Goal: Information Seeking & Learning: Understand process/instructions

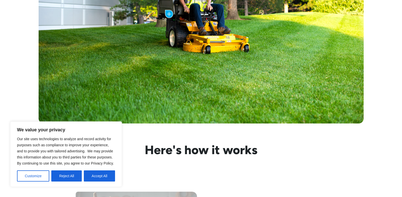
scroll to position [355, 0]
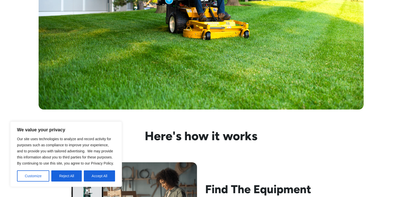
click at [99, 172] on button "Accept All" at bounding box center [99, 176] width 31 height 11
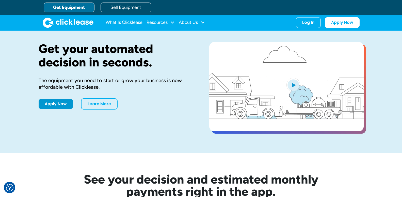
scroll to position [0, 0]
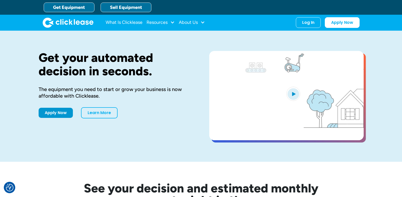
click at [124, 5] on link "Sell Equipment" at bounding box center [125, 8] width 51 height 10
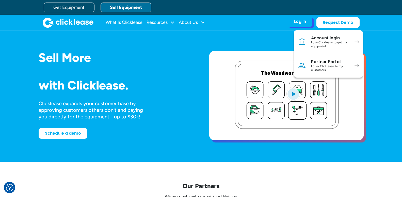
click at [320, 69] on div "I offer Clicklease to my customers." at bounding box center [330, 68] width 38 height 8
